Goal: Transaction & Acquisition: Purchase product/service

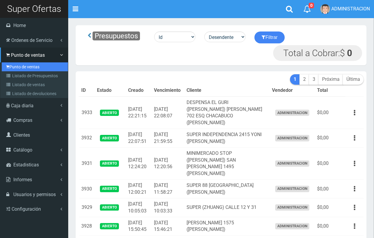
click at [20, 65] on link "Punto de ventas" at bounding box center [35, 66] width 66 height 9
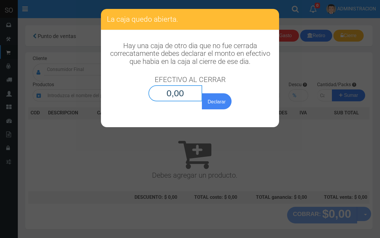
click at [185, 95] on input "0,00" at bounding box center [175, 93] width 54 height 16
type input "0,01"
click at [202, 93] on button "Declarar" at bounding box center [217, 101] width 30 height 16
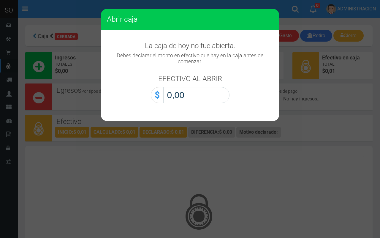
click at [214, 99] on input "0,00" at bounding box center [196, 95] width 66 height 16
type input "0,01"
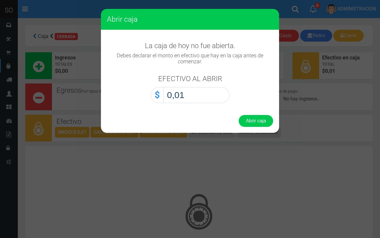
click at [238, 115] on button "Abrir caja" at bounding box center [255, 121] width 34 height 12
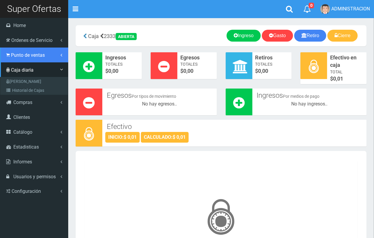
click at [35, 55] on span "Punto de ventas" at bounding box center [28, 55] width 34 height 6
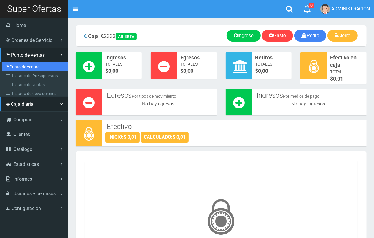
click at [33, 66] on link "Punto de ventas" at bounding box center [35, 66] width 66 height 9
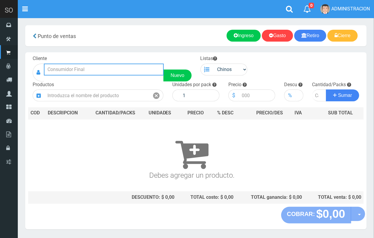
click at [102, 65] on input "text" at bounding box center [104, 69] width 120 height 12
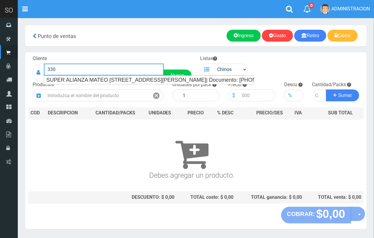
drag, startPoint x: 101, startPoint y: 70, endPoint x: 44, endPoint y: 69, distance: 57.0
click at [44, 69] on input "330" at bounding box center [104, 69] width 120 height 12
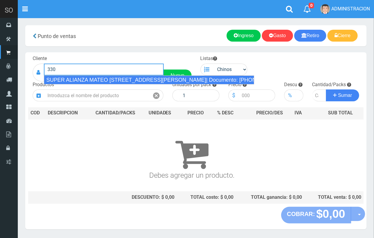
click at [73, 78] on div "SUPER ALIANZA MATEO [STREET_ADDRESS][PERSON_NAME]| Documento: [PHONE_NUMBER] | …" at bounding box center [149, 79] width 210 height 9
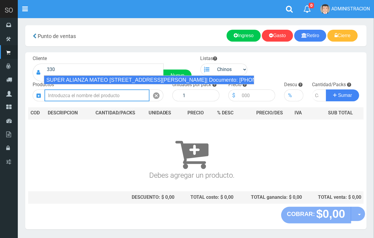
type input "SUPER ALIANZA MATEO [STREET_ADDRESS][PERSON_NAME]| Documento: [PHONE_NUMBER] | …"
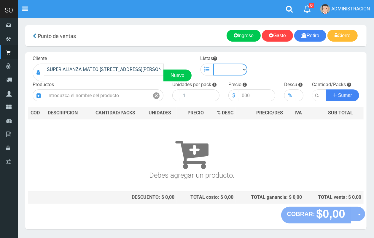
drag, startPoint x: 218, startPoint y: 69, endPoint x: 222, endPoint y: 74, distance: 6.6
click at [218, 70] on select "Chinos . ." at bounding box center [230, 69] width 34 height 12
select select "1"
click at [213, 63] on select "Chinos . ." at bounding box center [230, 69] width 34 height 12
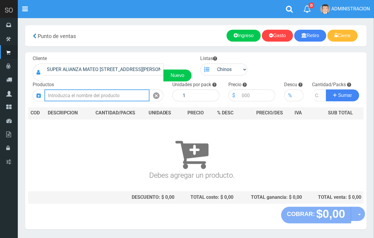
click at [109, 96] on input "text" at bounding box center [96, 95] width 105 height 12
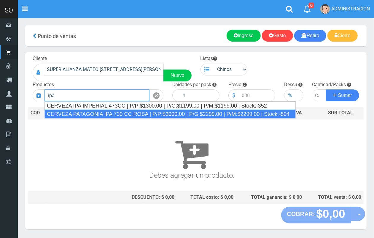
click at [115, 112] on div "CERVEZA PATAGONIA IPA 730 CC ROSA | P/P:$3000.00 | P/G:$2299.00 | P/M:$2299.00 …" at bounding box center [169, 113] width 251 height 9
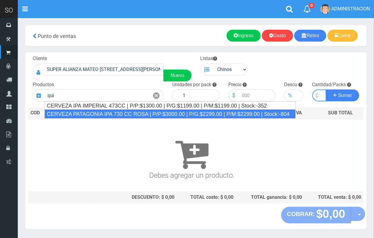
type input "CERVEZA PATAGONIA IPA 730 CC ROSA | P/P:$3000.00 | P/G:$2299.00 | P/M:$2299.00 …"
type input "6"
type input "3000.00"
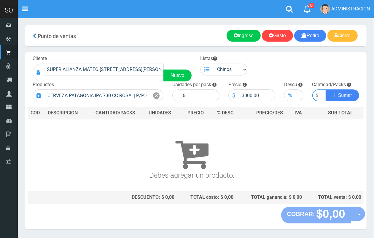
scroll to position [0, 1]
type input "5"
click at [326, 89] on button "Sumar" at bounding box center [342, 95] width 33 height 12
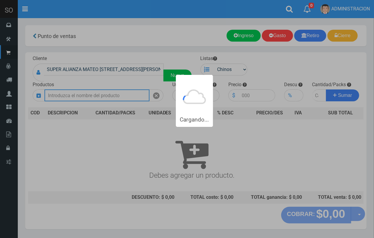
scroll to position [0, 0]
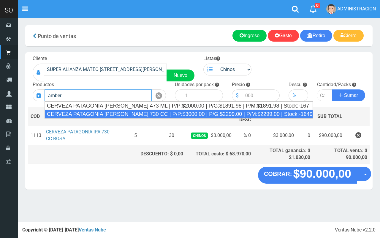
click at [133, 114] on div "CERVEZA PATAGONIA AMBER LAGER 730 CC | P/P:$3000.00 | P/G:$2299.00 | P/M:$2299.…" at bounding box center [178, 113] width 268 height 9
type input "CERVEZA PATAGONIA AMBER LAGER 730 CC | P/P:$3000.00 | P/G:$2299.00 | P/M:$2299.…"
type input "6"
type input "3000.00"
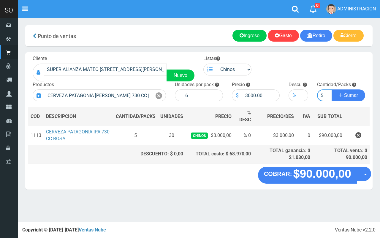
type input "5"
click at [332, 89] on button "Sumar" at bounding box center [348, 95] width 33 height 12
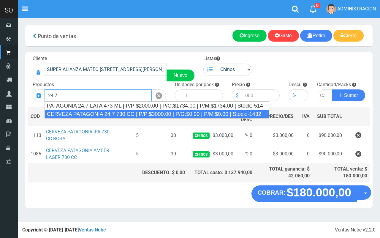
click at [139, 113] on div "CERVEZA PATAGONIA 24.7 730 CC | P/P:$3000.00 | P/G:$0.00 | P/M:$0.00 | Stock:-1…" at bounding box center [156, 113] width 224 height 9
type input "CERVEZA PATAGONIA 24.7 730 CC | P/P:$3000.00 | P/G:$0.00 | P/M:$0.00 | Stock:-1…"
type input "6"
type input "3000.00"
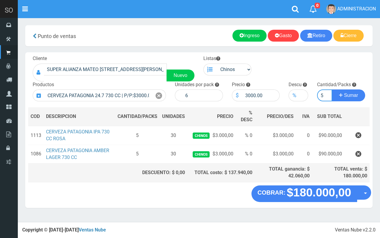
type input "5"
click at [332, 89] on button "Sumar" at bounding box center [348, 95] width 33 height 12
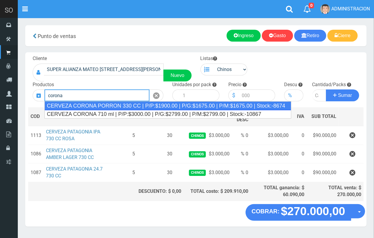
click at [108, 104] on div "CERVEZA CORONA PORRON 330 CC | P/P:$1900.00 | P/G:$1675.00 | P/M:$1675.00 | Sto…" at bounding box center [167, 105] width 247 height 9
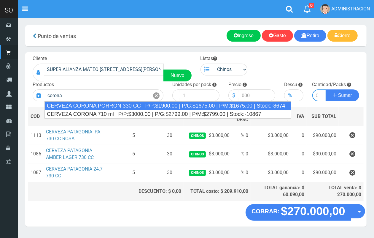
type input "CERVEZA CORONA PORRON 330 CC | P/P:$1900.00 | P/G:$1675.00 | P/M:$1675.00 | Sto…"
type input "24"
type input "1900.00"
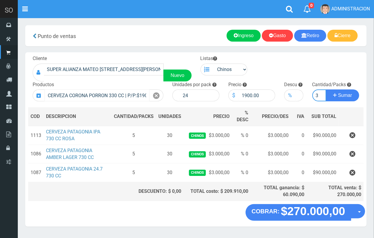
scroll to position [0, 1]
type input "3"
click at [326, 89] on button "Sumar" at bounding box center [342, 95] width 33 height 12
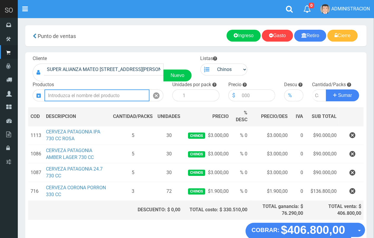
scroll to position [34, 0]
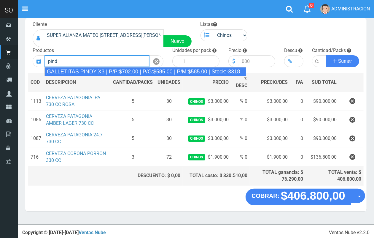
click at [120, 70] on div "GALLETITAS PINDY X3 | P/P:$702.00 | P/G:$585.00 | P/M:$585.00 | Stock:-3318" at bounding box center [145, 71] width 202 height 9
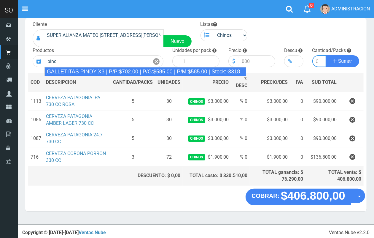
type input "GALLETITAS PINDY X3 | P/P:$702.00 | P/G:$585.00 | P/M:$585.00 | Stock:-3318"
type input "12"
type input "702.00"
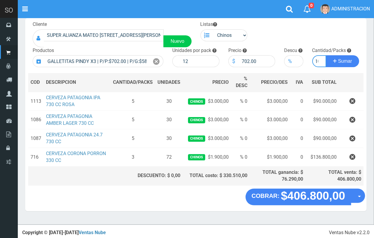
scroll to position [0, 3]
type input "10"
click at [326, 55] on button "Sumar" at bounding box center [342, 61] width 33 height 12
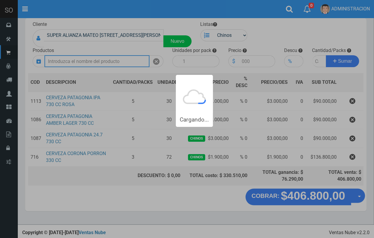
scroll to position [0, 0]
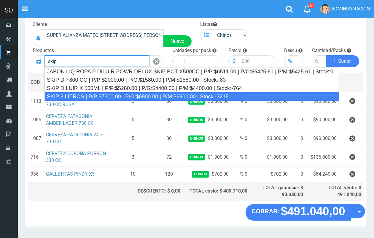
click at [115, 96] on div "SKIP 3 LITROS | P/P:$7300.00 | P/G:$6900.00 | P/M:$6900.00 | Stock:-3218" at bounding box center [191, 96] width 295 height 9
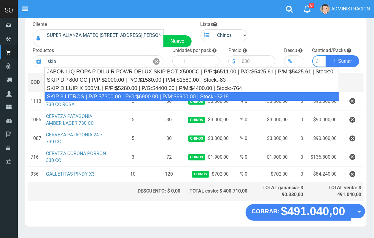
type input "SKIP 3 LITROS | P/P:$7300.00 | P/G:$6900.00 | P/M:$6900.00 | Stock:-3218"
type input "4"
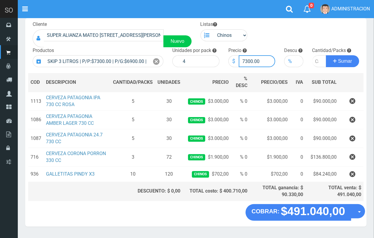
click at [248, 63] on input "7300.00" at bounding box center [257, 61] width 37 height 12
type input "7600.00"
click at [316, 62] on input "number" at bounding box center [319, 61] width 14 height 12
type input "2"
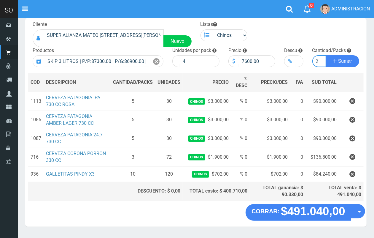
click at [326, 55] on button "Sumar" at bounding box center [342, 61] width 33 height 12
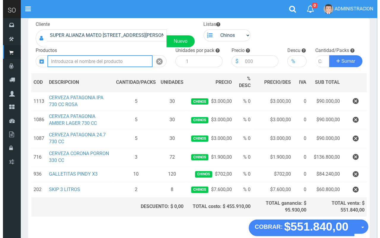
scroll to position [65, 0]
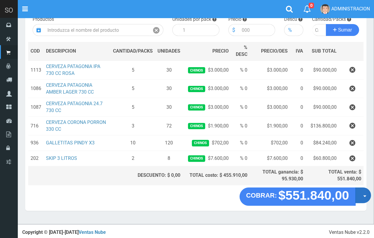
click at [364, 198] on button "Opciones" at bounding box center [363, 195] width 16 height 16
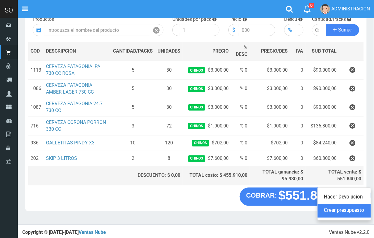
click at [360, 213] on link "Crear presupuesto" at bounding box center [344, 210] width 53 height 14
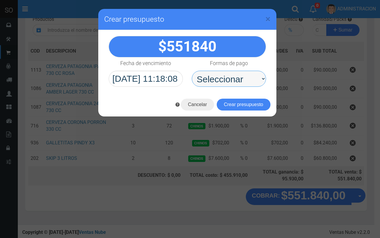
drag, startPoint x: 255, startPoint y: 89, endPoint x: 247, endPoint y: 85, distance: 10.1
click at [247, 79] on select "Seleccionar Efectivo Tarjeta de Crédito Depósito Débito" at bounding box center [229, 79] width 74 height 16
select select "Efectivo"
click at [192, 71] on select "Seleccionar Efectivo Tarjeta de Crédito Depósito Débito" at bounding box center [229, 79] width 74 height 16
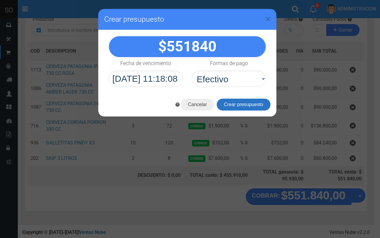
click at [247, 102] on button "Crear presupuesto" at bounding box center [244, 104] width 54 height 12
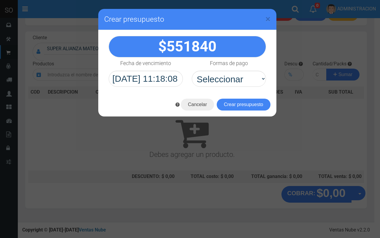
scroll to position [18, 0]
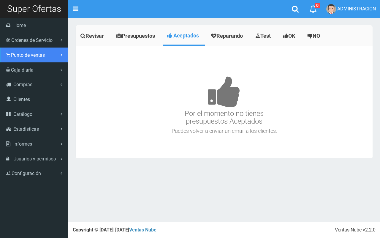
drag, startPoint x: 18, startPoint y: 58, endPoint x: 23, endPoint y: 64, distance: 7.2
click at [18, 58] on link "Punto de ventas" at bounding box center [34, 54] width 68 height 15
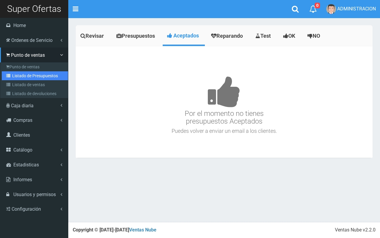
drag, startPoint x: 26, startPoint y: 75, endPoint x: 67, endPoint y: 75, distance: 41.8
click at [25, 75] on link "Listado de Presupuestos" at bounding box center [35, 75] width 66 height 9
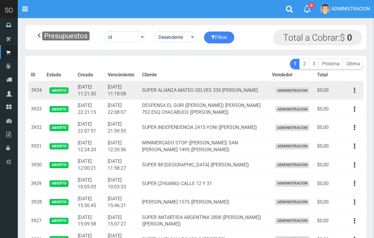
click at [356, 90] on button "button" at bounding box center [354, 90] width 13 height 10
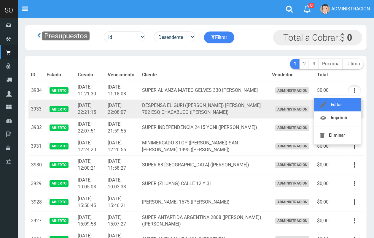
click at [347, 108] on link "Editar" at bounding box center [337, 104] width 47 height 13
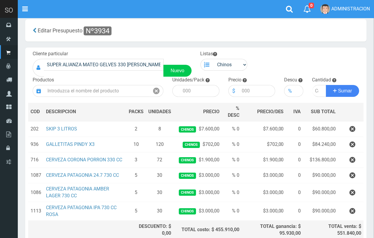
scroll to position [11, 0]
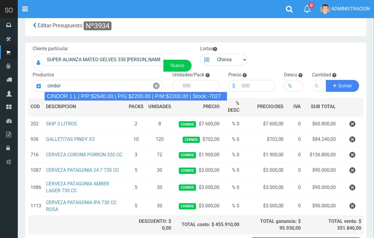
click at [101, 92] on div "CINDOR 1 L | P/P:$2640.00 | P/G:$2200.00 | P/M:$2200.00 | Stock:-7027" at bounding box center [135, 96] width 183 height 9
type input "CINDOR 1 L | P/P:$2640.00 | P/G:$2200.00 | P/M:$2200.00 | Stock:-7027"
type input "12"
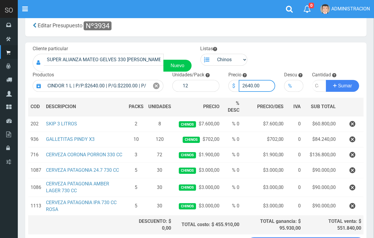
drag, startPoint x: 252, startPoint y: 85, endPoint x: 244, endPoint y: 84, distance: 8.1
click at [244, 84] on input "2640.00" at bounding box center [257, 86] width 37 height 12
type input "2500.00"
click at [313, 86] on input "number" at bounding box center [319, 86] width 14 height 12
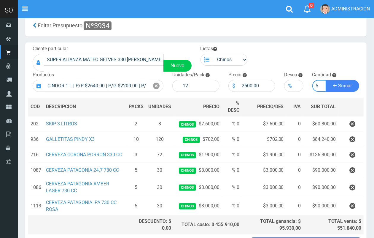
type input "5"
click at [326, 80] on button "Sumar" at bounding box center [342, 86] width 33 height 12
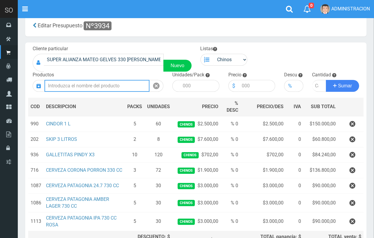
scroll to position [79, 0]
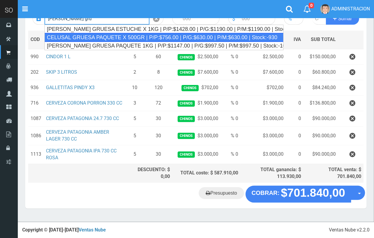
click at [88, 33] on div "CELUSAL GRUESA PAQUETE X 500GR | P/P:$756.00 | P/G:$630.00 | P/M:$630.00 | Stoc…" at bounding box center [163, 37] width 239 height 9
type input "CELUSAL GRUESA PAQUETE X 500GR | P/P:$756.00 | P/G:$630.00 | P/M:$630.00 | Stoc…"
type input "30"
type input "756.00"
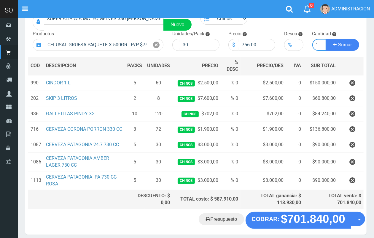
scroll to position [0, 1]
type input "1"
click at [326, 39] on button "Sumar" at bounding box center [342, 45] width 33 height 12
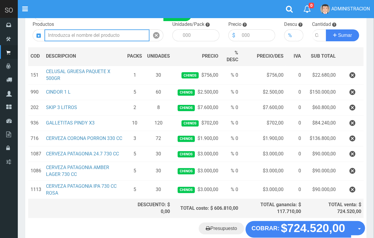
scroll to position [51, 0]
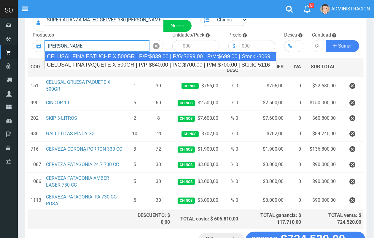
click at [233, 57] on div "CELUSAL FINA ESTUCHE X 500GR | P/P:$839.00 | P/G:$699.00 | P/M:$699.00 | Stock:…" at bounding box center [160, 56] width 232 height 9
type input "CELUSAL FINA ESTUCHE X 500GR | P/P:$839.00 | P/G:$699.00 | P/M:$699.00 | Stock:…"
type input "24"
type input "839.00"
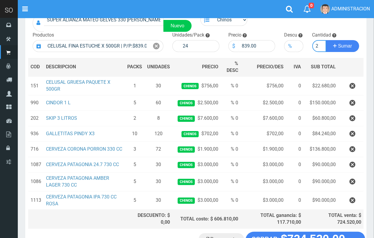
scroll to position [0, 1]
type input "2"
click at [326, 40] on button "Sumar" at bounding box center [342, 46] width 33 height 12
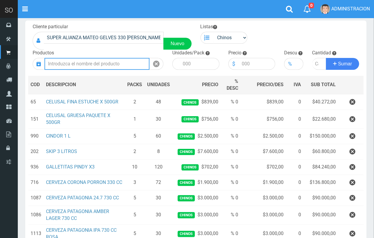
scroll to position [27, 0]
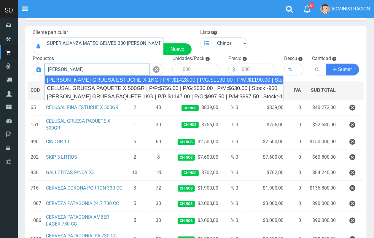
click at [134, 80] on div "SAL GRUESA ESTUCHE X 1KG | P/P:$1428.00 | P/G:$1190.00 | P/M:$1190.00 | Stock:-…" at bounding box center [163, 79] width 239 height 9
type input "SAL GRUESA ESTUCHE X 1KG | P/P:$1428.00 | P/G:$1190.00 | P/M:$1190.00 | Stock:-…"
type input "12"
type input "1428.00"
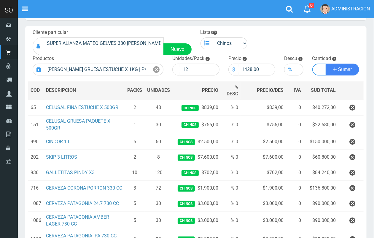
scroll to position [0, 1]
type input "1"
click at [326, 63] on button "Sumar" at bounding box center [342, 69] width 33 height 12
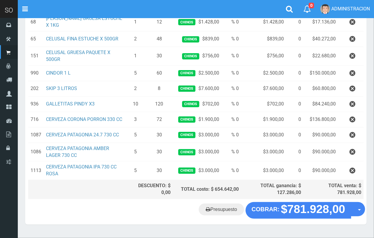
scroll to position [119, 0]
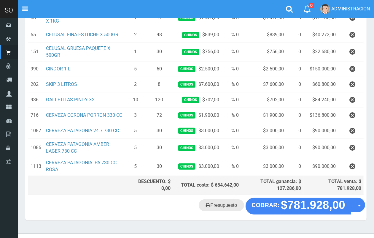
click at [228, 204] on link "Presupuesto" at bounding box center [221, 205] width 45 height 12
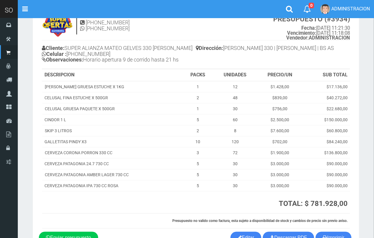
scroll to position [40, 0]
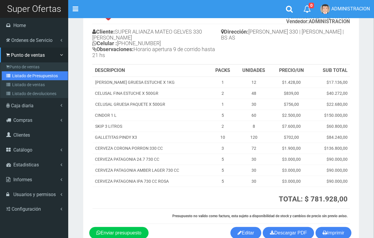
click at [19, 73] on link "Listado de Presupuestos" at bounding box center [35, 75] width 66 height 9
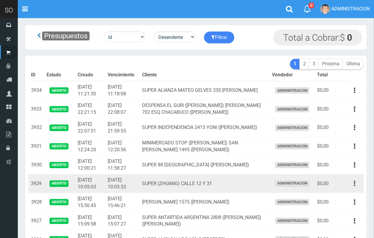
click at [352, 180] on button "button" at bounding box center [354, 183] width 13 height 10
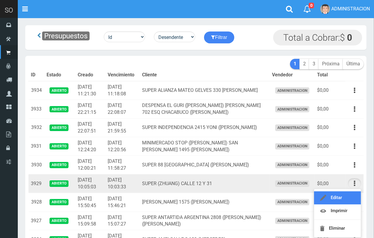
click at [350, 196] on link "Editar" at bounding box center [337, 197] width 47 height 13
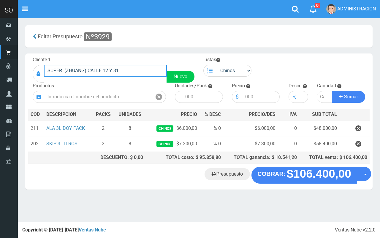
drag, startPoint x: 121, startPoint y: 71, endPoint x: 33, endPoint y: 74, distance: 87.8
click at [33, 74] on div "SUPER (ZHUANG) CALLE 12 Y 31 Nuevo" at bounding box center [114, 74] width 162 height 18
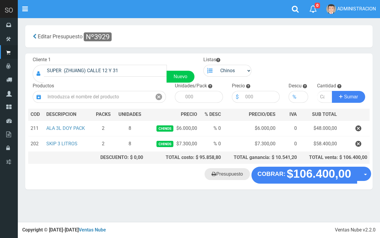
click at [218, 174] on link "Presupuesto" at bounding box center [226, 174] width 45 height 12
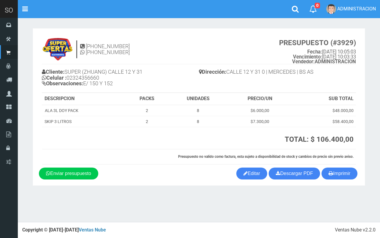
drag, startPoint x: 171, startPoint y: 37, endPoint x: 175, endPoint y: 39, distance: 4.5
click at [171, 37] on h4 "11-3668-4611 11-3668-4611 PRESUPUESTO (#3929) Fecha: 2025-09-16 10:05:03 Vencim…" at bounding box center [199, 50] width 314 height 27
click at [286, 168] on link "Descargar PDF" at bounding box center [293, 173] width 51 height 12
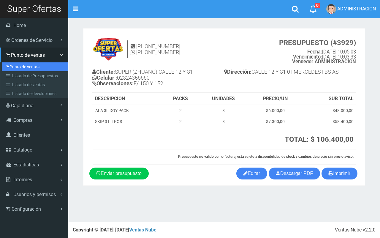
click at [16, 68] on link "Punto de ventas" at bounding box center [35, 66] width 66 height 9
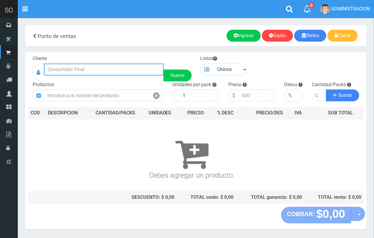
click at [75, 68] on input "text" at bounding box center [104, 69] width 120 height 12
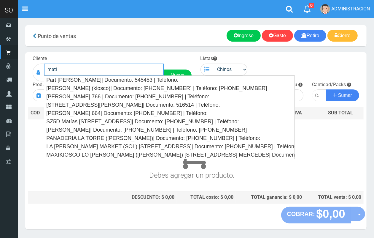
type input "mati"
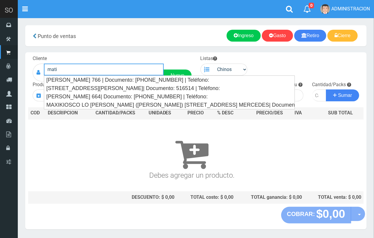
drag, startPoint x: 74, startPoint y: 69, endPoint x: 43, endPoint y: 66, distance: 31.3
click at [43, 66] on div "mati Nuevo" at bounding box center [112, 72] width 159 height 18
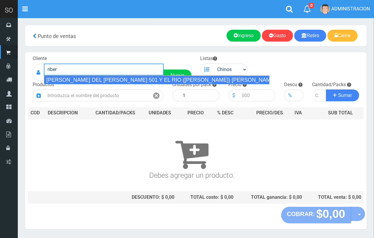
click at [83, 77] on div "[PERSON_NAME] DEL [PERSON_NAME] 501 Y EL RIO ([PERSON_NAME]) [PERSON_NAME]| Doc…" at bounding box center [157, 79] width 226 height 9
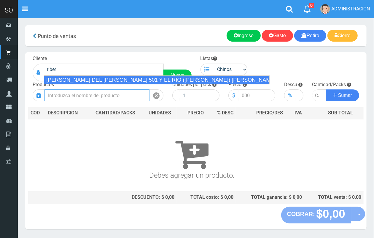
type input "[PERSON_NAME] DEL [PERSON_NAME] 501 Y EL RIO ([PERSON_NAME]) [PERSON_NAME]| Doc…"
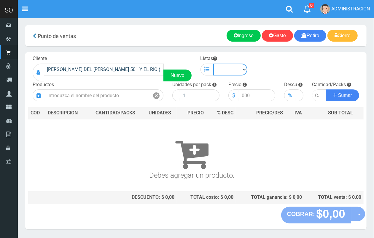
click at [223, 67] on select "Chinos . ." at bounding box center [230, 69] width 34 height 12
select select "1"
click at [213, 63] on select "Chinos . ." at bounding box center [230, 69] width 34 height 12
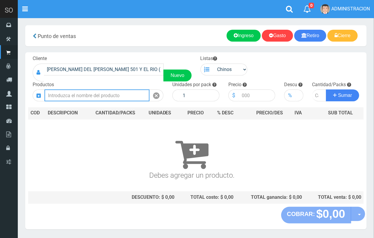
click at [124, 91] on input "text" at bounding box center [96, 95] width 105 height 12
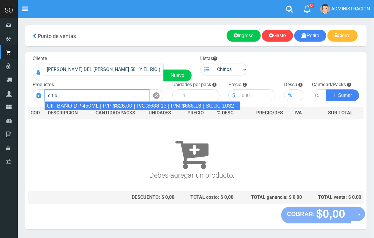
click at [138, 104] on div "CIF BAÑO DP 450ML | P/P:$826.00 | P/G:$688.13 | P/M:$688.13 | Stock:-1032" at bounding box center [142, 105] width 196 height 9
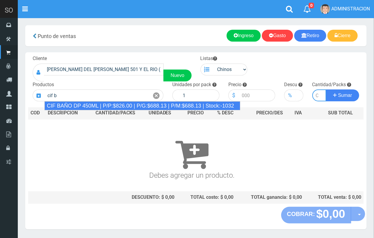
type input "CIF BAÑO DP 450ML | P/P:$826.00 | P/G:$688.13 | P/M:$688.13 | Stock:-1032"
type input "15"
type input "826.00"
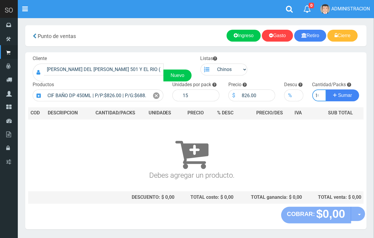
scroll to position [0, 3]
type input "10"
click at [326, 89] on button "Sumar" at bounding box center [342, 95] width 33 height 12
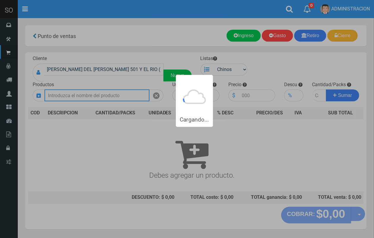
scroll to position [0, 0]
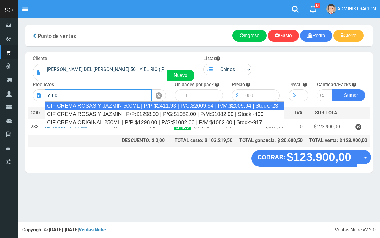
click at [147, 103] on div "CIF CREMA ROSAS Y JAZMIN 500ML | P/P:$2411.93 | P/G:$2009.94 | P/M:$2009.94 | S…" at bounding box center [163, 105] width 239 height 9
type input "CIF CREMA ROSAS Y JAZMIN 500ML | P/P:$2411.93 | P/G:$2009.94 | P/M:$2009.94 | S…"
type input "12"
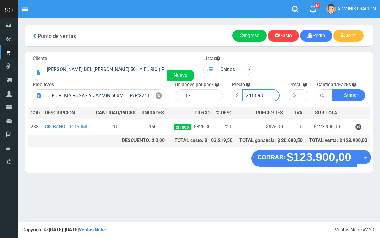
drag, startPoint x: 262, startPoint y: 95, endPoint x: 254, endPoint y: 94, distance: 8.1
click at [254, 94] on input "2411.93" at bounding box center [261, 95] width 38 height 12
type input "2412"
type input "2412.00"
click at [321, 95] on input "number" at bounding box center [324, 95] width 15 height 12
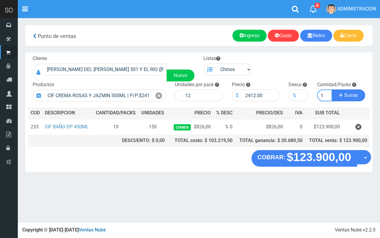
type input "1"
click at [332, 89] on button "Sumar" at bounding box center [348, 95] width 33 height 12
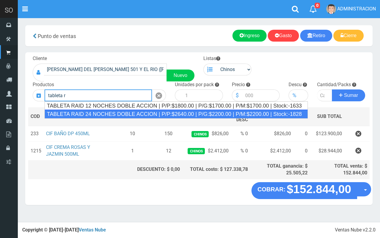
click at [102, 110] on div "TABLETA RAID 24 NOCHES DOBLE ACCION | P/P:$2640.00 | P/G:$2200.00 | P/M:$2200.0…" at bounding box center [175, 113] width 263 height 9
type input "TABLETA RAID 24 NOCHES DOBLE ACCION | P/P:$2640.00 | P/G:$2200.00 | P/M:$2200.0…"
type input "20"
type input "2640.00"
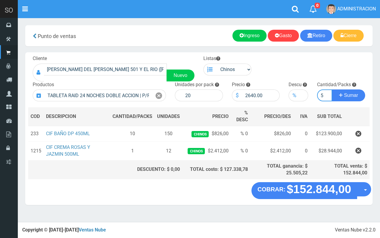
type input "5"
click at [332, 89] on button "Sumar" at bounding box center [348, 95] width 33 height 12
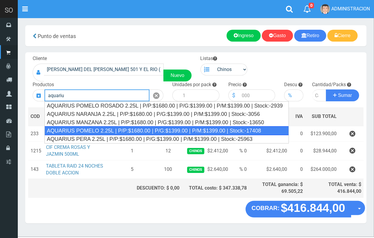
click at [112, 130] on div "AQUARIUS POMELO 2.25L | P/P:$1680.00 | P/G:$1399.00 | P/M:$1399.00 | Stock:-174…" at bounding box center [166, 130] width 244 height 9
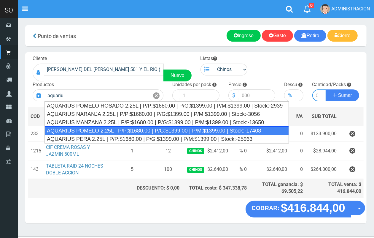
type input "AQUARIUS POMELO 2.25L | P/P:$1680.00 | P/G:$1399.00 | P/M:$1399.00 | Stock:-174…"
type input "6"
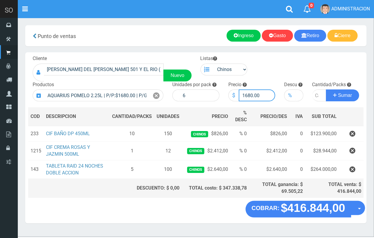
click at [251, 91] on input "1680.00" at bounding box center [257, 95] width 37 height 12
type input "1670.00"
click at [314, 96] on input "number" at bounding box center [319, 95] width 14 height 12
type input "5"
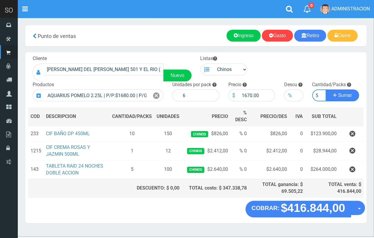
click at [326, 89] on button "Sumar" at bounding box center [342, 95] width 33 height 12
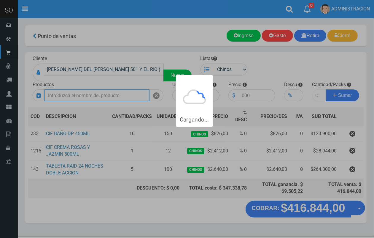
scroll to position [0, 0]
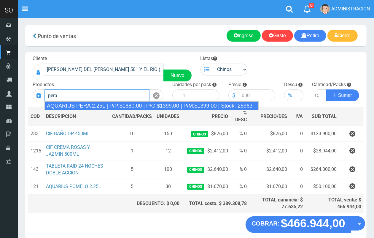
click at [122, 105] on div "AQUARIUS PERA 2.25L | P/P:$1680.00 | P/G:$1399.00 | P/M:$1399.00 | Stock:-25963" at bounding box center [151, 105] width 214 height 9
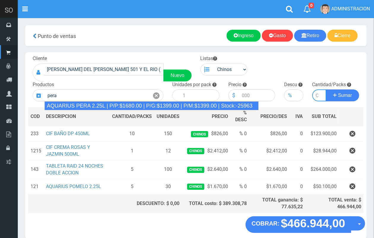
type input "AQUARIUS PERA 2.25L | P/P:$1680.00 | P/G:$1399.00 | P/M:$1399.00 | Stock:-25963"
type input "6"
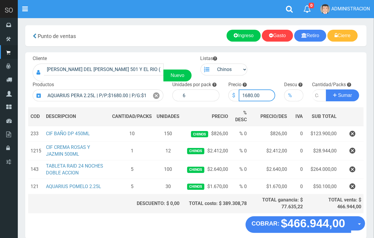
click at [249, 95] on input "1680.00" at bounding box center [257, 95] width 37 height 12
type input "1670.00"
click at [315, 95] on input "number" at bounding box center [319, 95] width 14 height 12
type input "5"
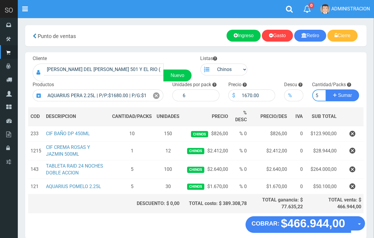
click at [326, 89] on button "Sumar" at bounding box center [342, 95] width 33 height 12
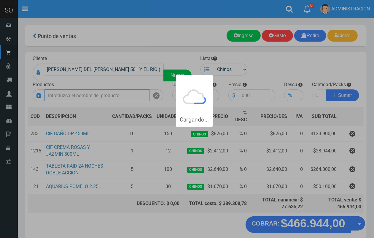
scroll to position [0, 0]
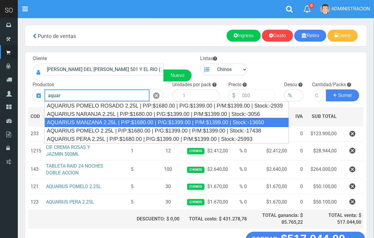
drag, startPoint x: 117, startPoint y: 122, endPoint x: 254, endPoint y: 98, distance: 139.7
click at [116, 122] on div "AQUARIUS MANZANA 2.25L | P/P:$1680.00 | P/G:$1399.00 | P/M:$1399.00 | Stock:-13…" at bounding box center [166, 122] width 244 height 9
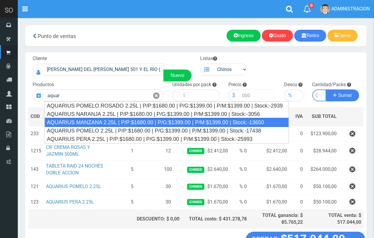
type input "AQUARIUS MANZANA 2.25L | P/P:$1680.00 | P/G:$1399.00 | P/M:$1399.00 | Stock:-13…"
type input "6"
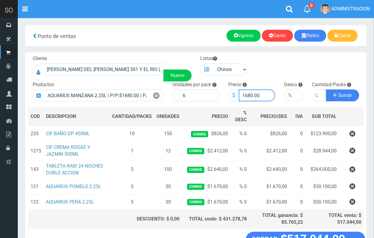
click at [250, 94] on input "1680.00" at bounding box center [257, 95] width 37 height 12
type input "1670.00"
click at [315, 93] on input "number" at bounding box center [319, 95] width 14 height 12
type input "3"
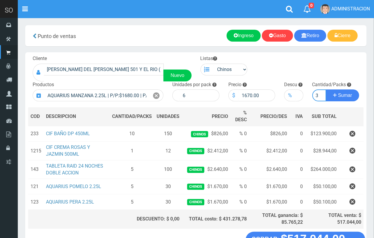
click at [326, 89] on button "Sumar" at bounding box center [342, 95] width 33 height 12
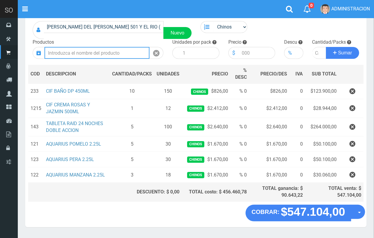
scroll to position [44, 0]
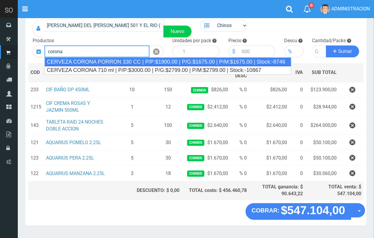
click at [119, 63] on div "CERVEZA CORONA PORRON 330 CC | P/P:$1900.00 | P/G:$1675.00 | P/M:$1675.00 | Sto…" at bounding box center [167, 61] width 247 height 9
type input "CERVEZA CORONA PORRON 330 CC | P/P:$1900.00 | P/G:$1675.00 | P/M:$1675.00 | Sto…"
type input "24"
type input "1900.00"
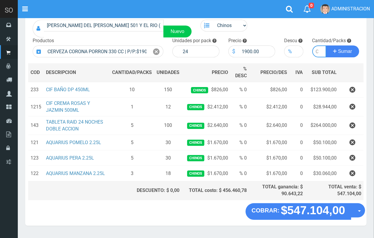
type input "5"
click at [326, 45] on button "Sumar" at bounding box center [342, 51] width 33 height 12
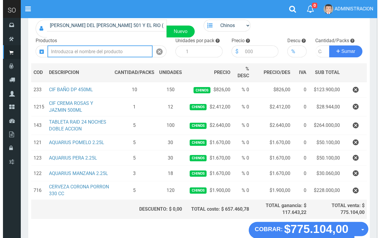
scroll to position [77, 0]
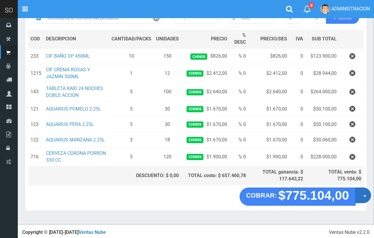
click at [362, 198] on button "Opciones" at bounding box center [363, 195] width 16 height 16
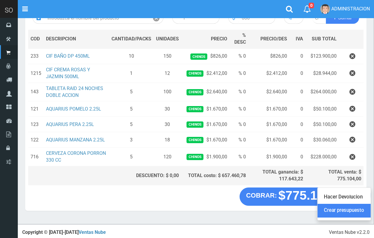
click at [352, 211] on link "Crear presupuesto" at bounding box center [344, 210] width 53 height 14
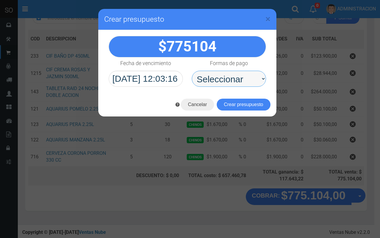
drag, startPoint x: 256, startPoint y: 79, endPoint x: 255, endPoint y: 85, distance: 6.1
click at [256, 79] on select "Seleccionar Efectivo Tarjeta de Crédito Depósito Débito" at bounding box center [229, 79] width 74 height 16
select select "Efectivo"
click at [192, 71] on select "Seleccionar Efectivo Tarjeta de Crédito Depósito Débito" at bounding box center [229, 79] width 74 height 16
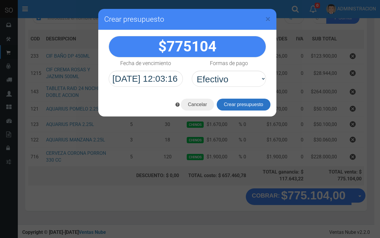
click at [253, 103] on button "Crear presupuesto" at bounding box center [244, 104] width 54 height 12
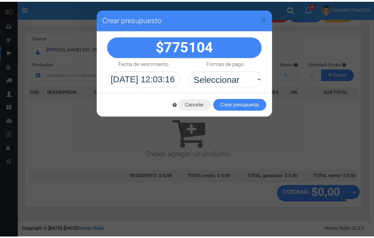
scroll to position [18, 0]
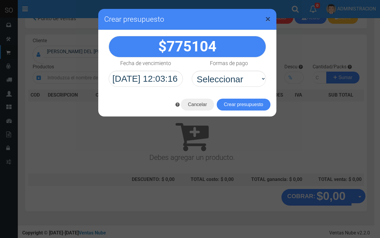
click at [269, 18] on span "×" at bounding box center [267, 18] width 5 height 11
